Goal: Check status

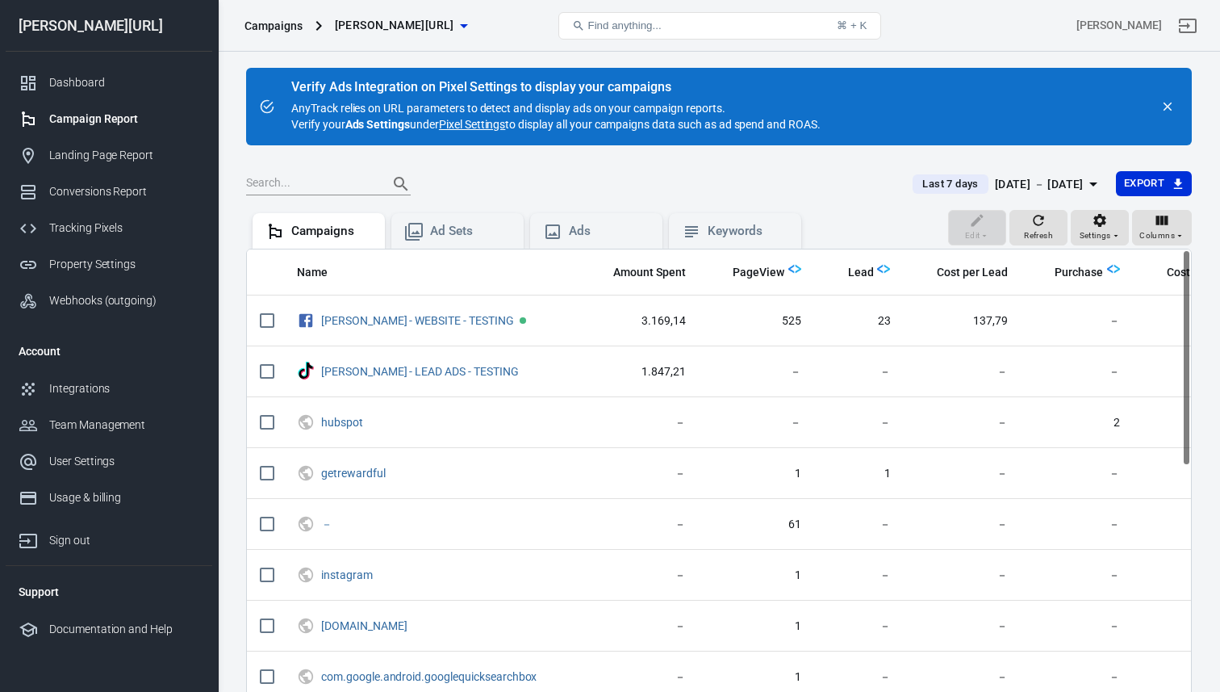
click at [916, 185] on span "Last 7 days" at bounding box center [950, 184] width 69 height 16
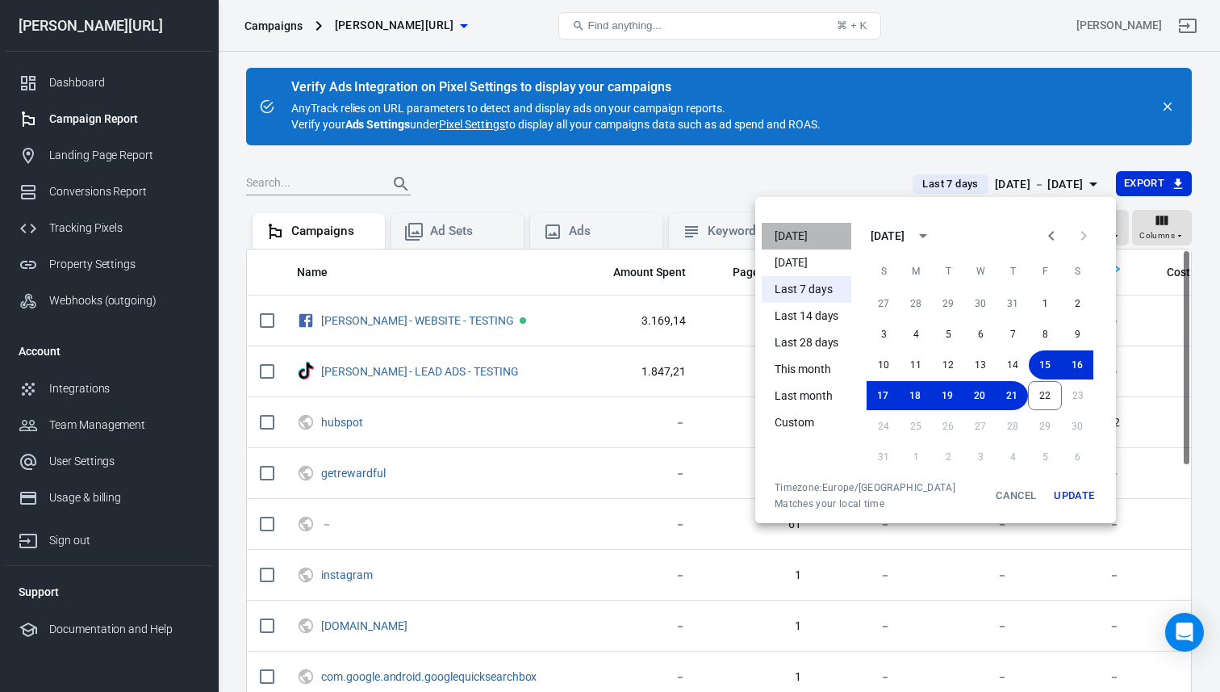
click at [784, 231] on li "[DATE]" at bounding box center [807, 236] width 90 height 27
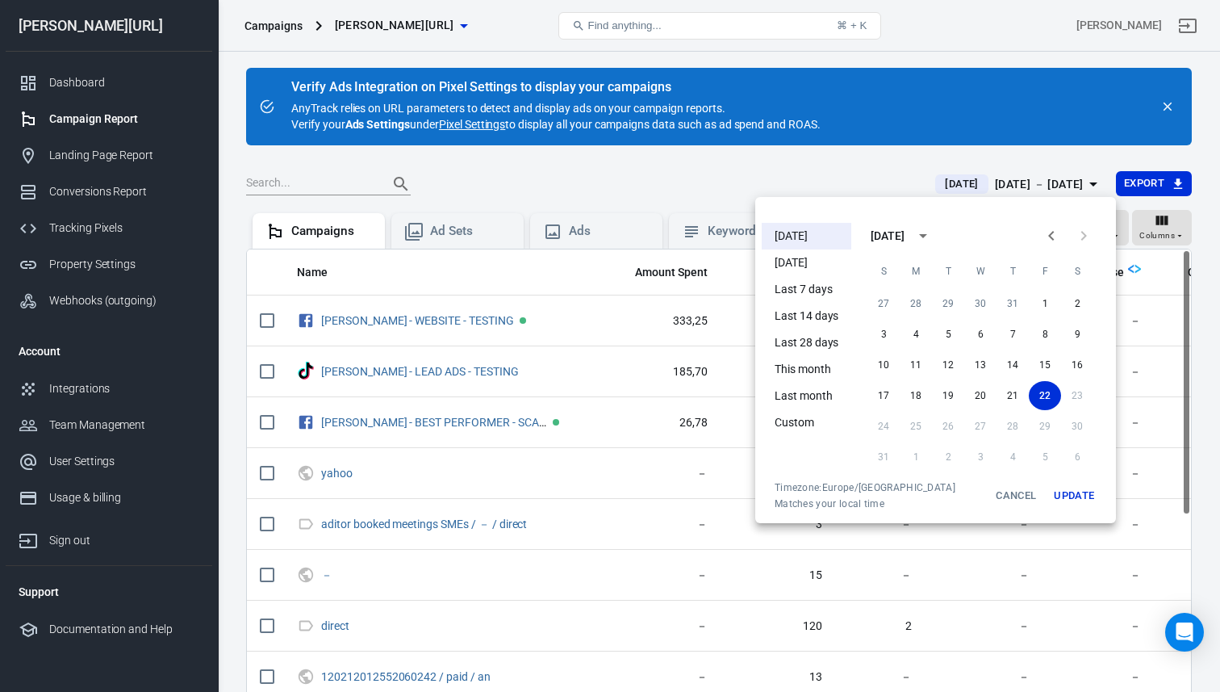
click at [1078, 498] on button "Update" at bounding box center [1074, 495] width 52 height 29
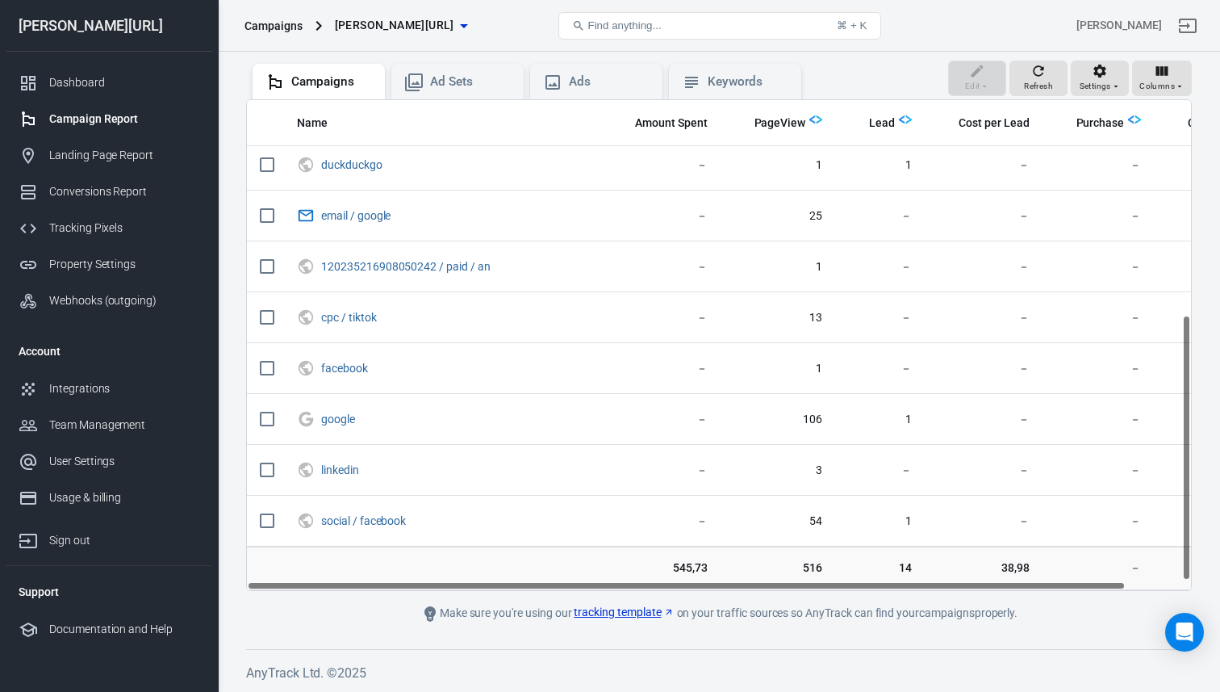
scroll to position [389, 0]
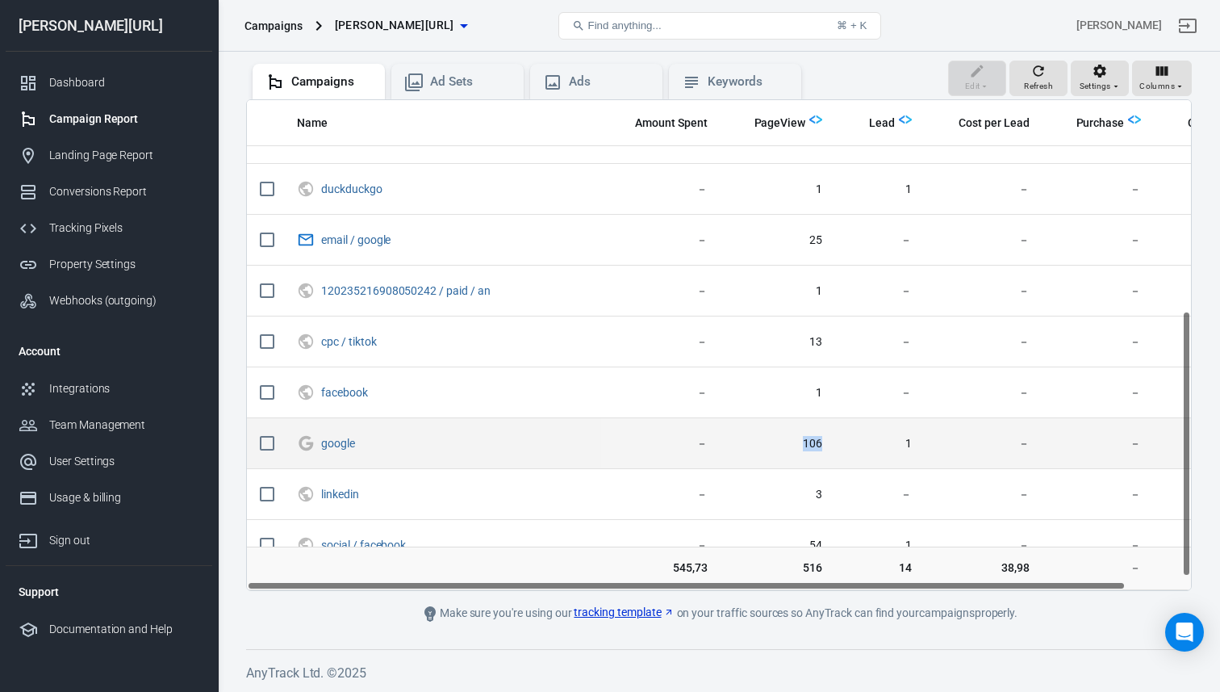
drag, startPoint x: 798, startPoint y: 441, endPoint x: 751, endPoint y: 441, distance: 47.6
click at [751, 441] on td "106" at bounding box center [778, 443] width 115 height 51
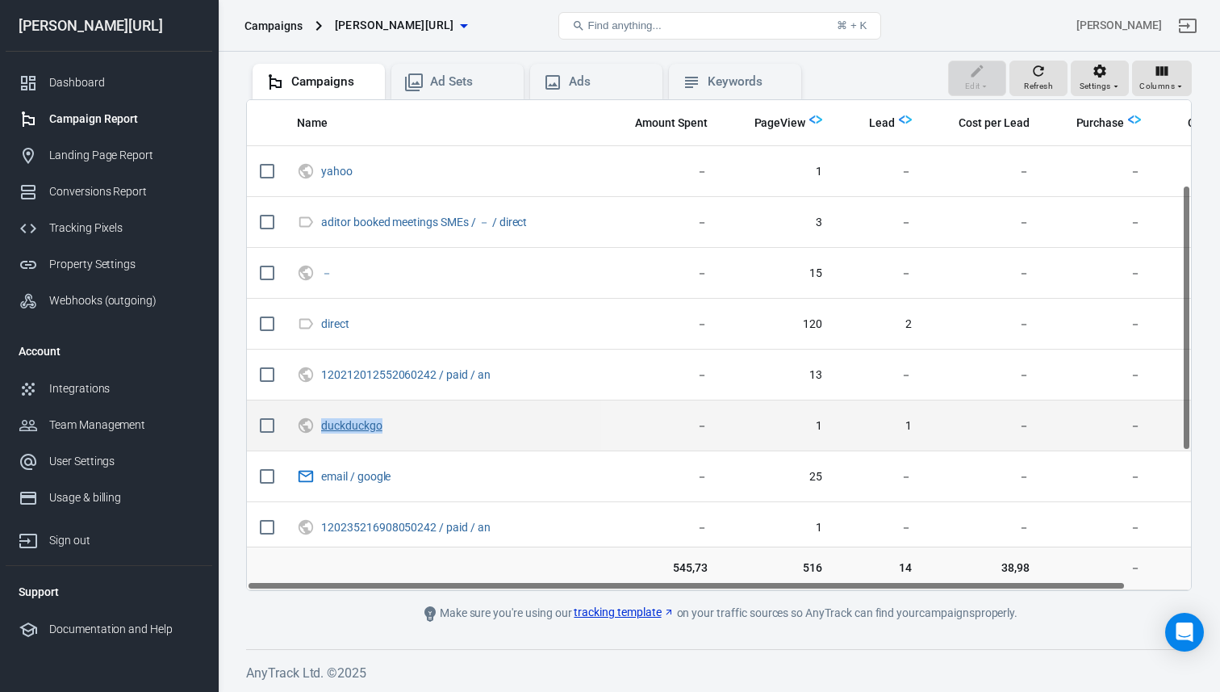
scroll to position [150, 0]
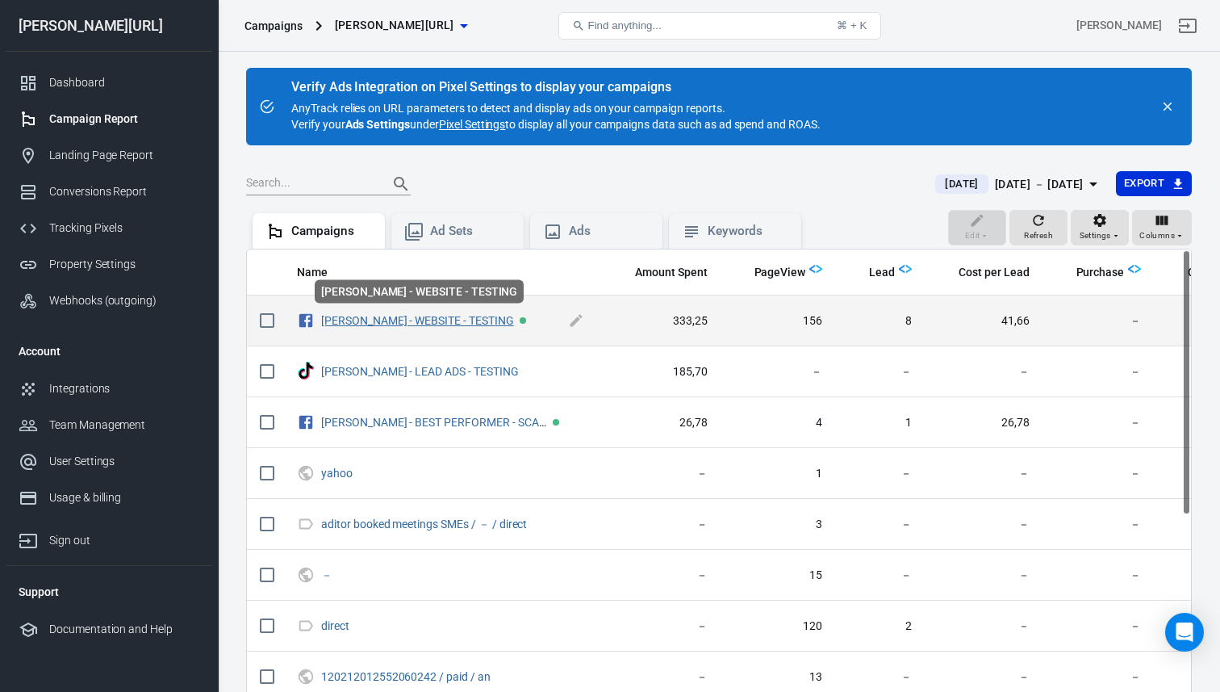
click at [374, 319] on link "[PERSON_NAME] - WEBSITE - TESTING" at bounding box center [417, 320] width 193 height 13
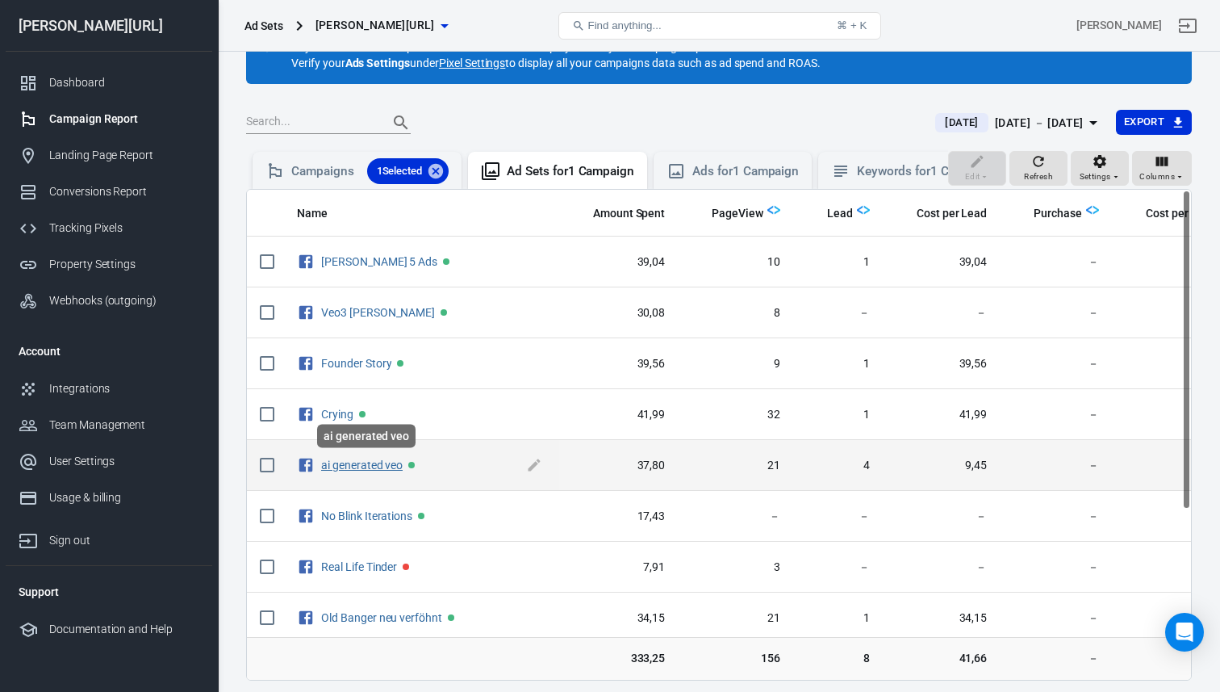
click at [378, 466] on link "ai generated veo" at bounding box center [362, 464] width 82 height 13
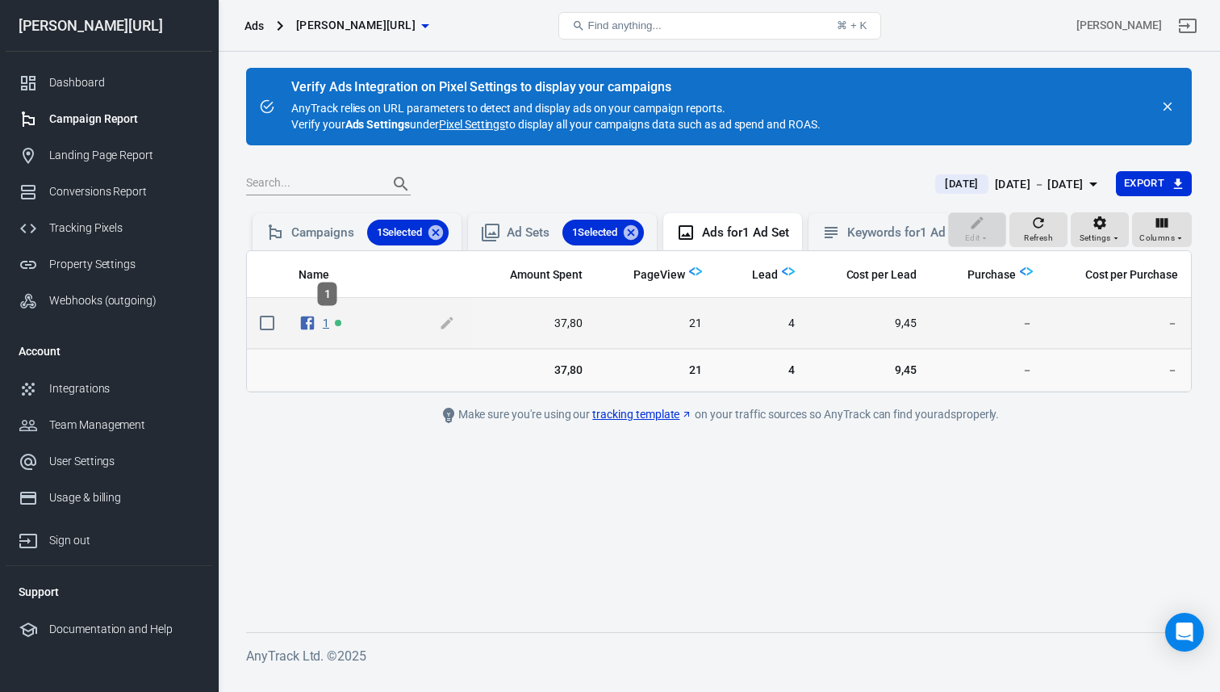
click at [327, 325] on link "1" at bounding box center [326, 322] width 6 height 13
